Goal: Navigation & Orientation: Find specific page/section

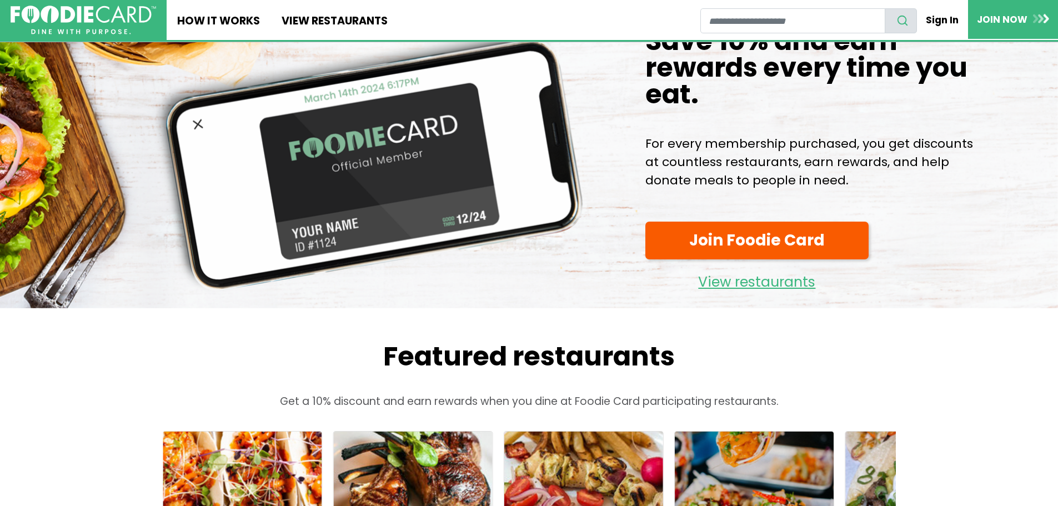
scroll to position [56, 0]
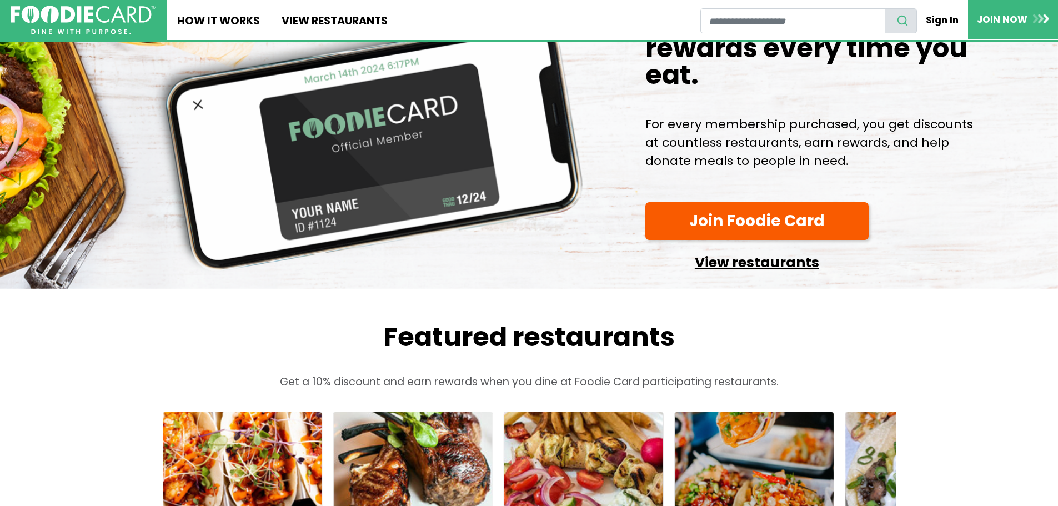
click at [732, 274] on link "View restaurants" at bounding box center [756, 259] width 223 height 28
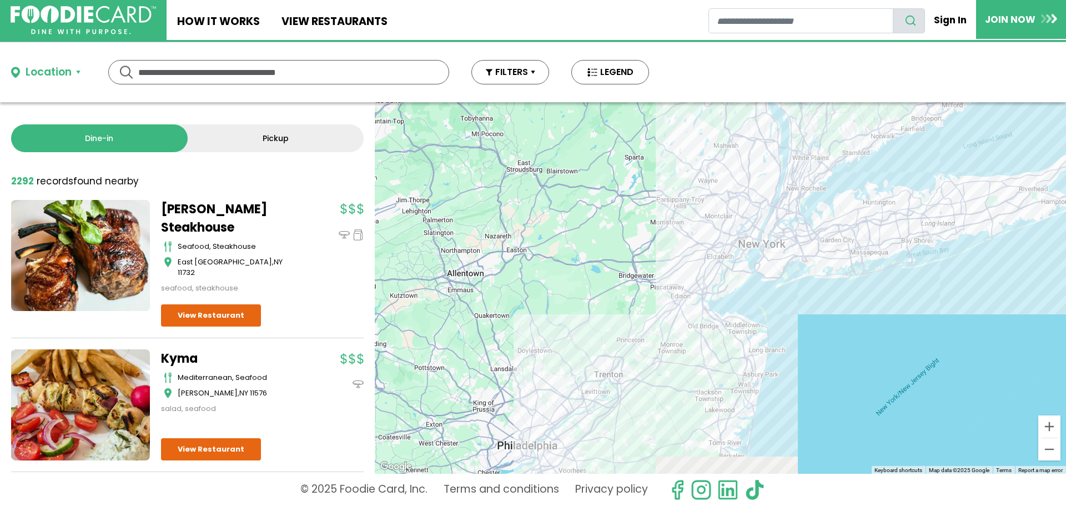
drag, startPoint x: 854, startPoint y: 334, endPoint x: 353, endPoint y: 222, distance: 514.4
click at [353, 222] on div "Dine-in Pickup 131 results for: Reset filters 2292 record records found nearby …" at bounding box center [533, 287] width 1066 height 371
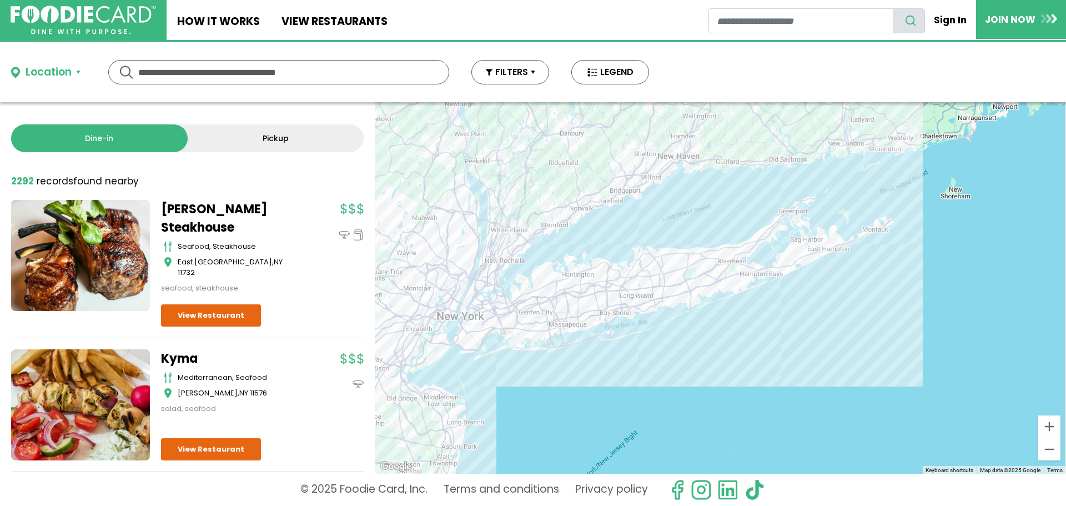
drag, startPoint x: 861, startPoint y: 255, endPoint x: 598, endPoint y: 340, distance: 275.8
click at [598, 340] on div at bounding box center [720, 287] width 691 height 371
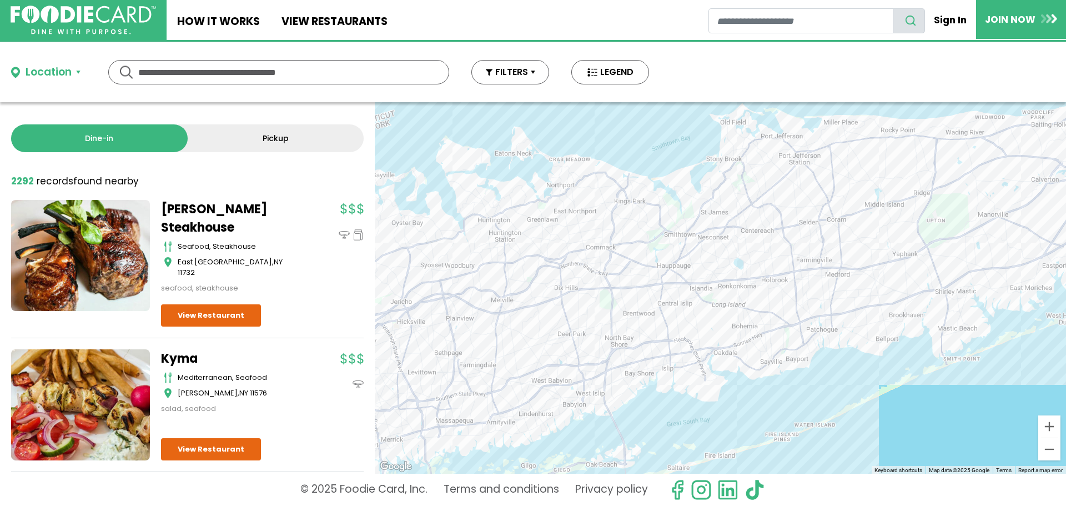
drag, startPoint x: 642, startPoint y: 196, endPoint x: 620, endPoint y: 346, distance: 152.1
click at [620, 346] on div at bounding box center [720, 287] width 691 height 371
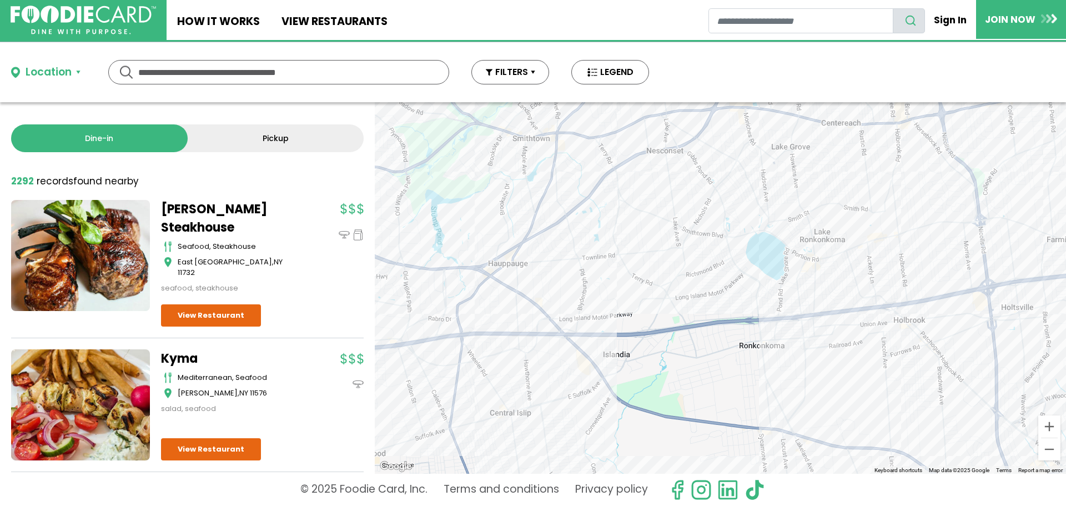
drag, startPoint x: 902, startPoint y: 197, endPoint x: 574, endPoint y: 440, distance: 408.1
click at [574, 440] on div at bounding box center [720, 287] width 691 height 371
click at [823, 278] on div at bounding box center [720, 287] width 691 height 371
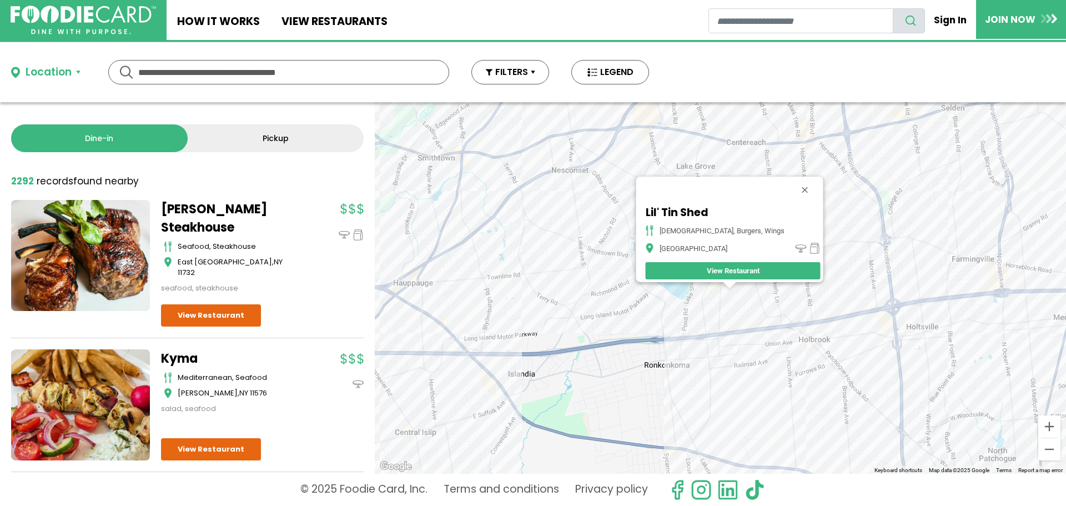
click at [725, 267] on link "View Restaurant" at bounding box center [732, 270] width 175 height 17
click at [791, 182] on button "Close" at bounding box center [804, 190] width 27 height 27
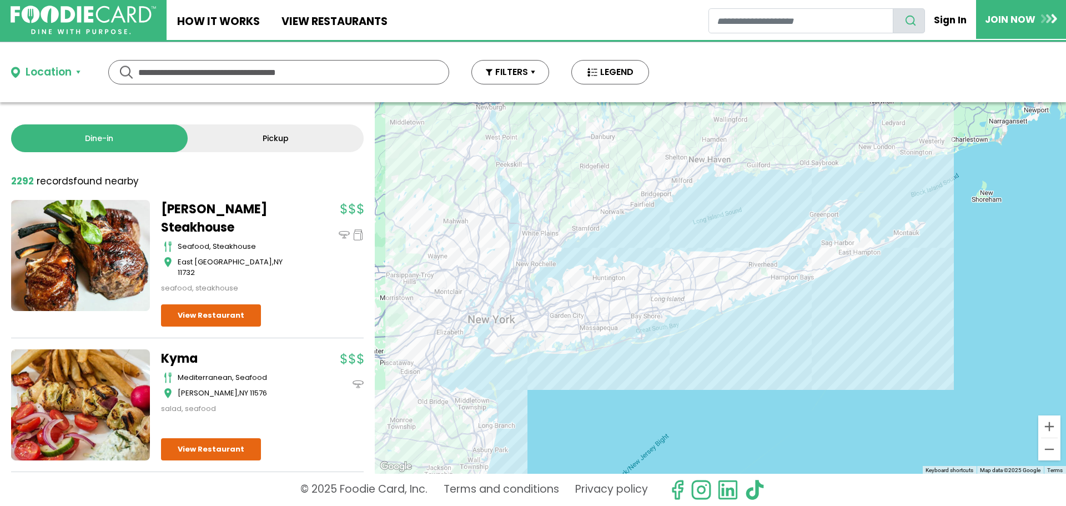
drag, startPoint x: 800, startPoint y: 310, endPoint x: 332, endPoint y: 305, distance: 468.1
click at [332, 305] on div "Dine-in Pickup 131 results for: mediterranean greek seafood american pizza ital…" at bounding box center [533, 287] width 1066 height 371
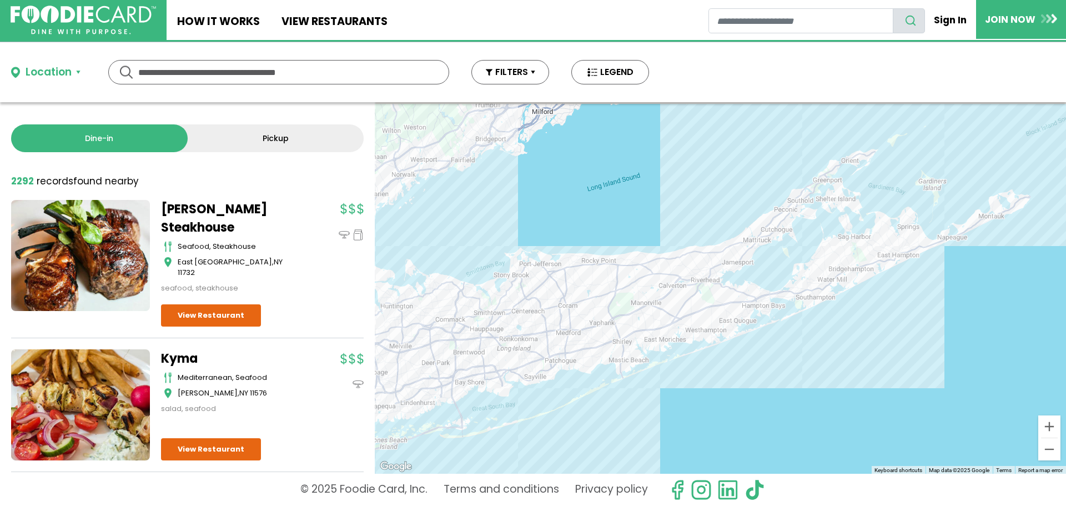
drag, startPoint x: 788, startPoint y: 285, endPoint x: 457, endPoint y: 365, distance: 340.6
click at [457, 365] on div at bounding box center [720, 287] width 691 height 371
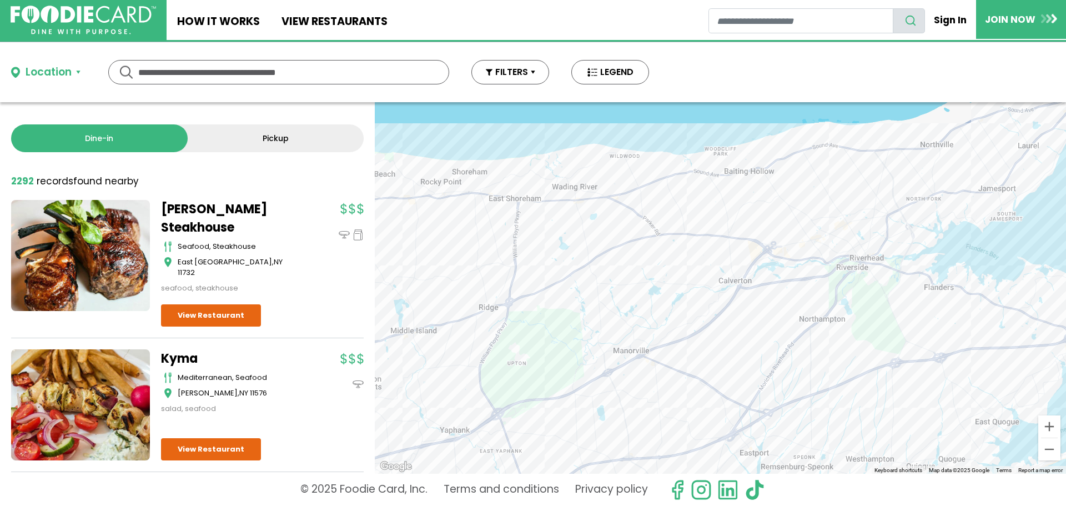
drag, startPoint x: 782, startPoint y: 225, endPoint x: 383, endPoint y: 433, distance: 450.0
click at [383, 433] on div at bounding box center [720, 287] width 691 height 371
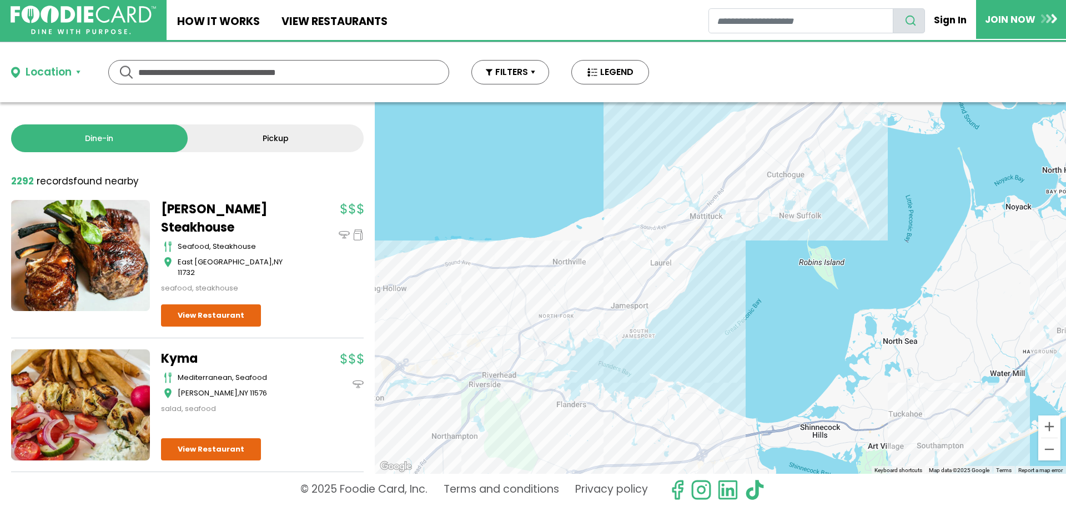
drag, startPoint x: 852, startPoint y: 335, endPoint x: 484, endPoint y: 454, distance: 387.3
click at [484, 454] on div at bounding box center [720, 287] width 691 height 371
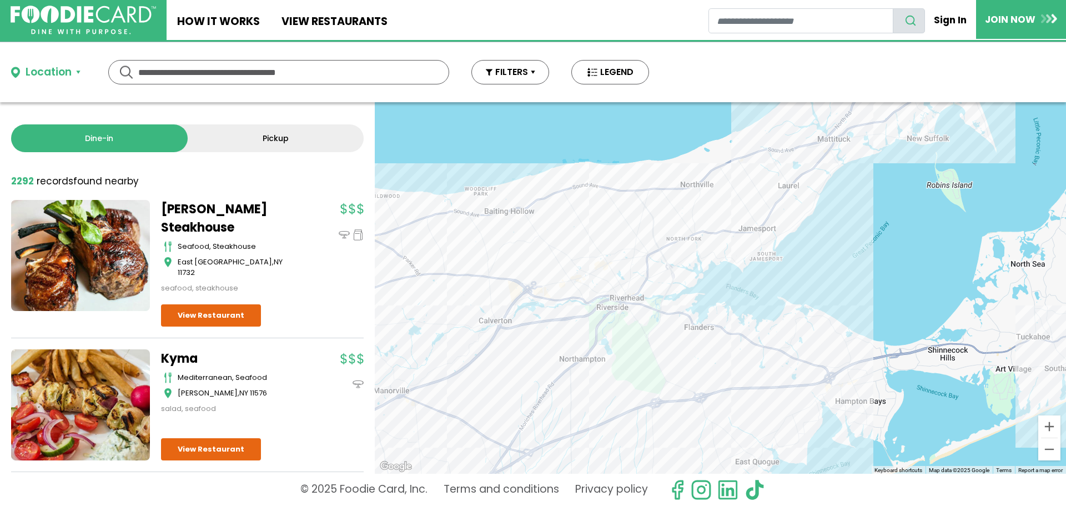
drag, startPoint x: 509, startPoint y: 397, endPoint x: 640, endPoint y: 320, distance: 151.6
click at [640, 320] on div at bounding box center [720, 287] width 691 height 371
click at [945, 23] on link "Sign In" at bounding box center [951, 19] width 50 height 23
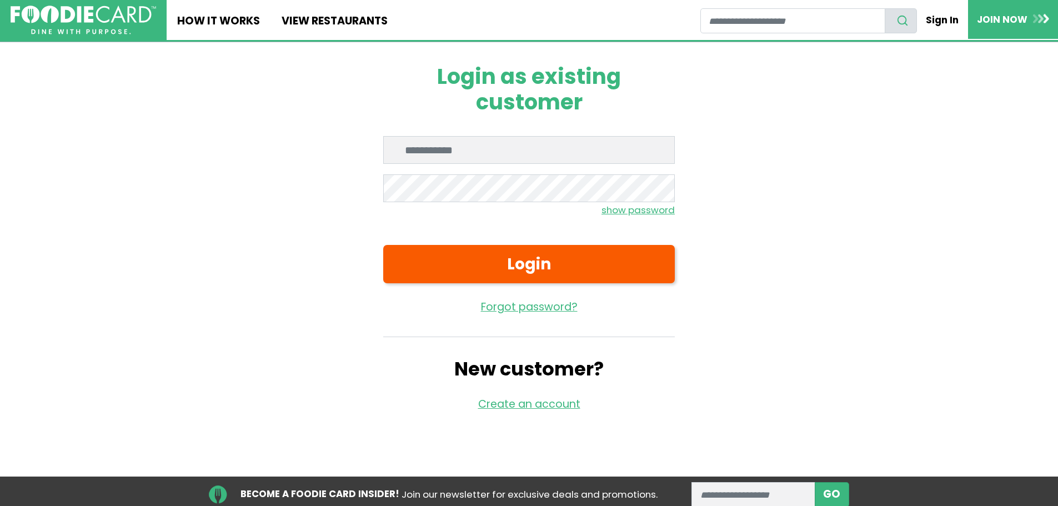
type input "**********"
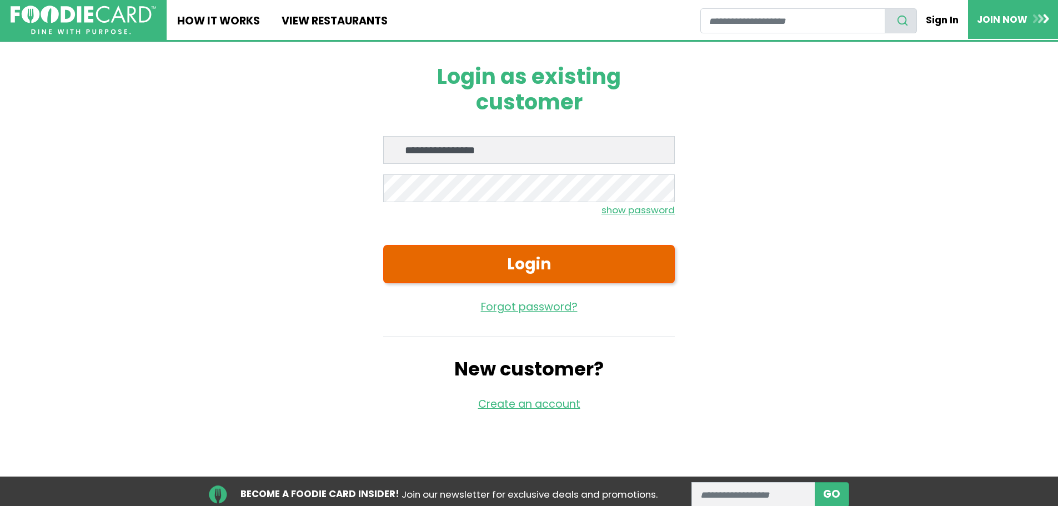
click at [481, 266] on button "Login" at bounding box center [528, 264] width 291 height 38
